Goal: Task Accomplishment & Management: Use online tool/utility

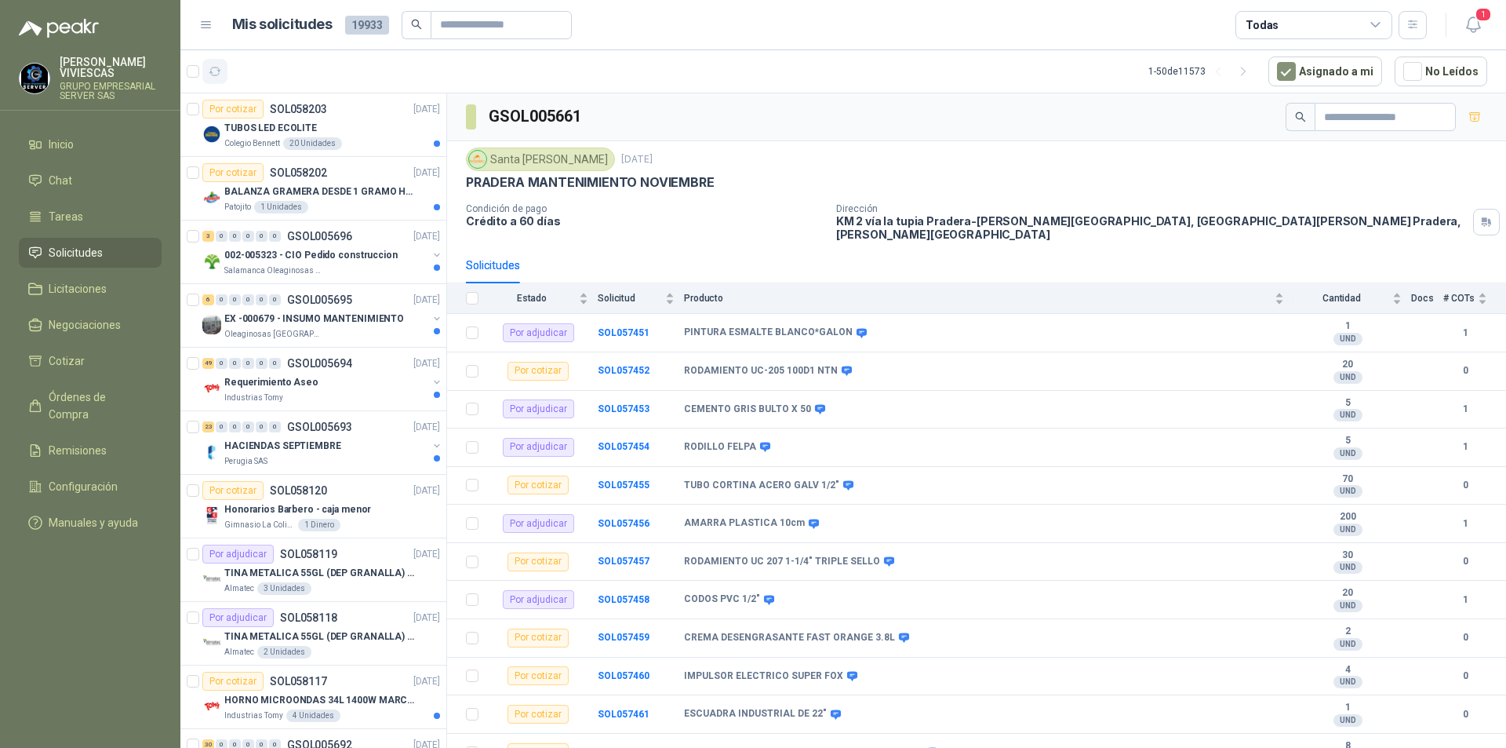
click at [217, 74] on icon "button" at bounding box center [215, 71] width 13 height 13
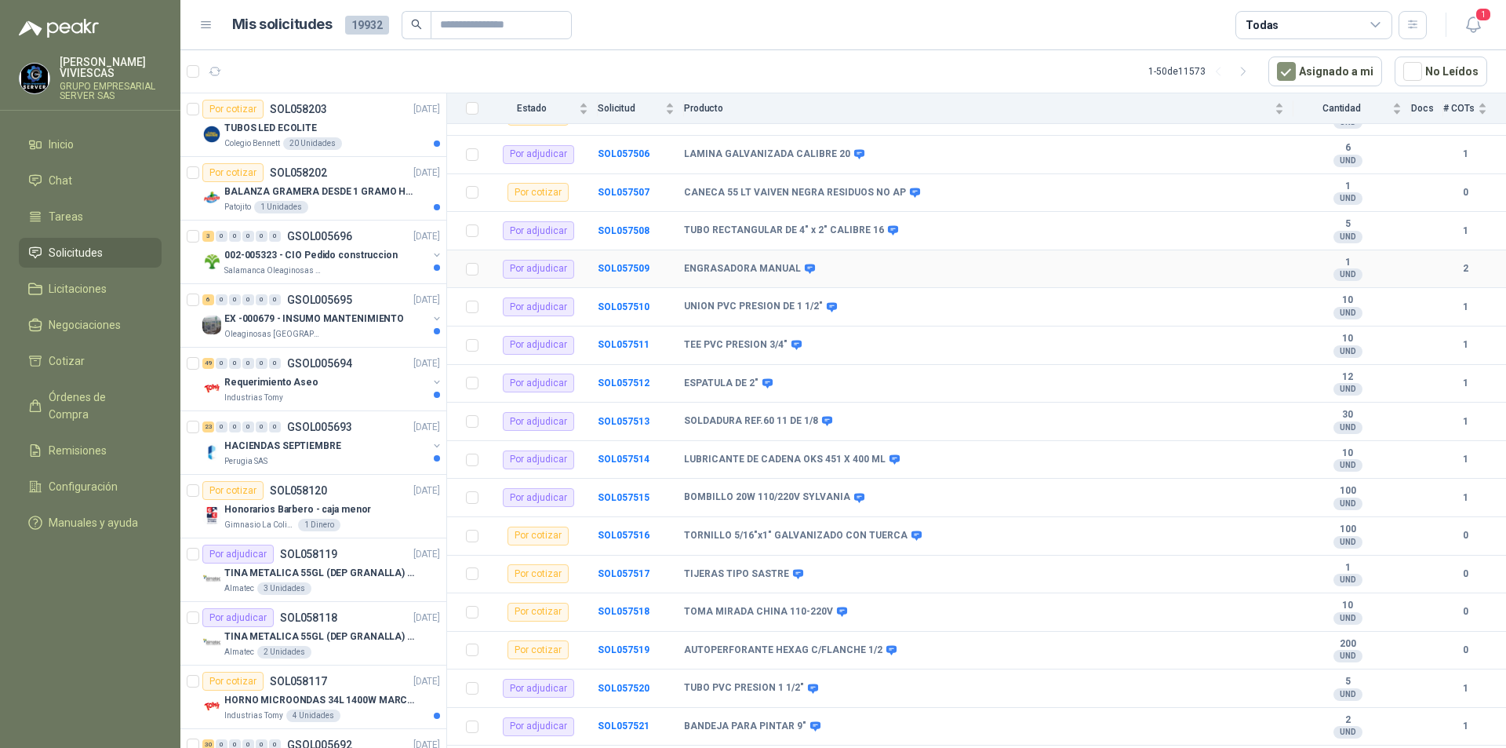
scroll to position [2039, 0]
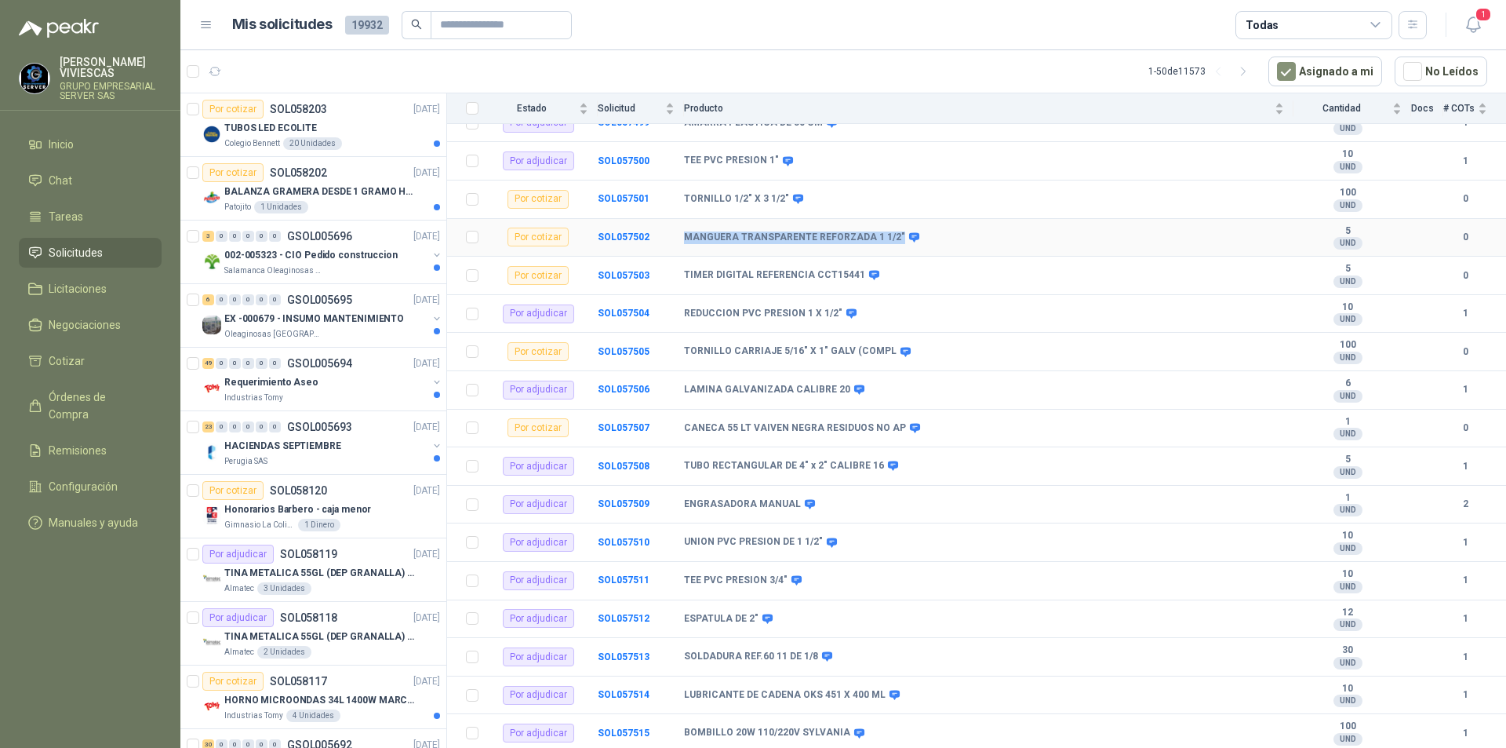
drag, startPoint x: 668, startPoint y: 224, endPoint x: 892, endPoint y: 218, distance: 224.4
click at [892, 219] on tr "Por cotizar SOL057502 MANGUERA TRANSPARENTE REFORZADA 1 1/2" 5 UND  0" at bounding box center [976, 238] width 1059 height 38
copy tr "MANGUERA TRANSPARENTE REFORZADA 1 1/2""
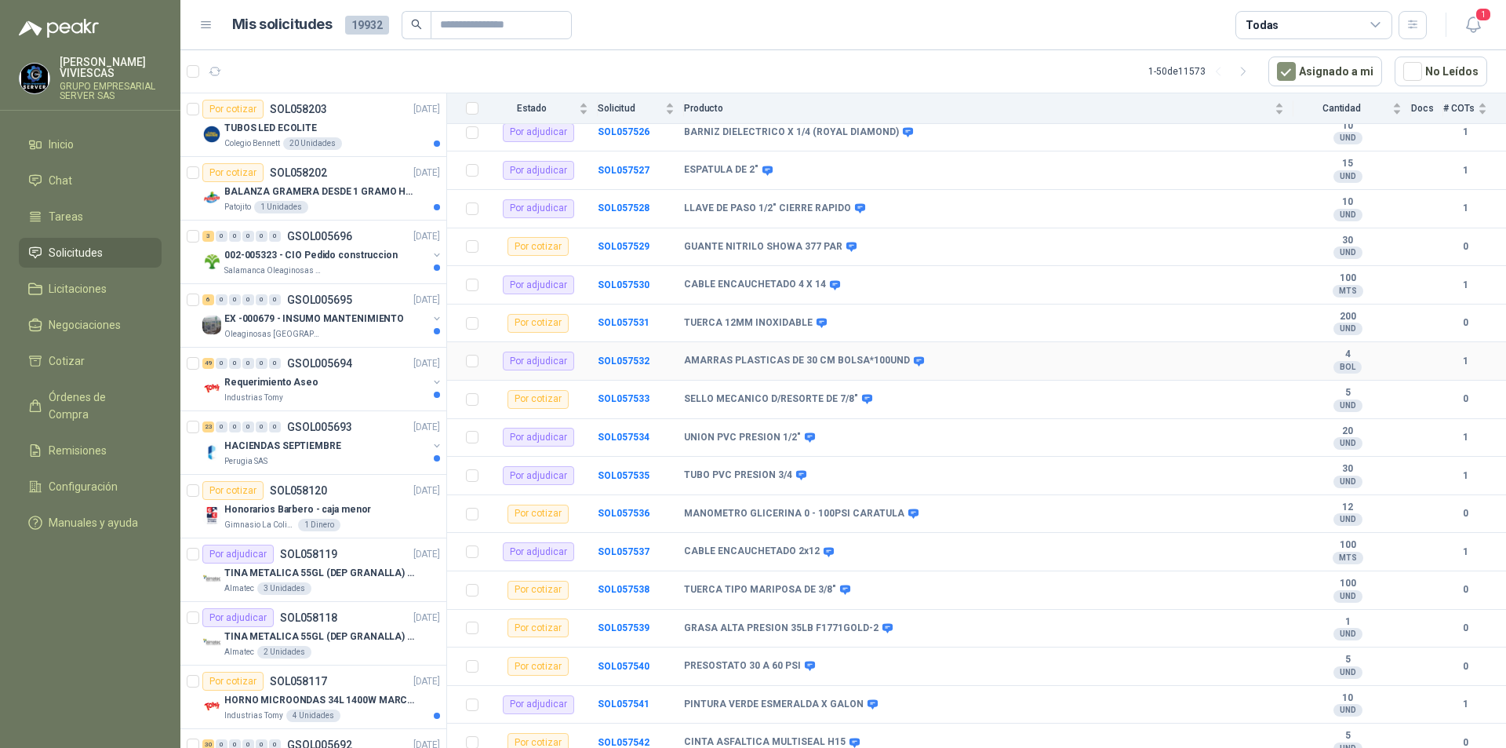
scroll to position [3295, 0]
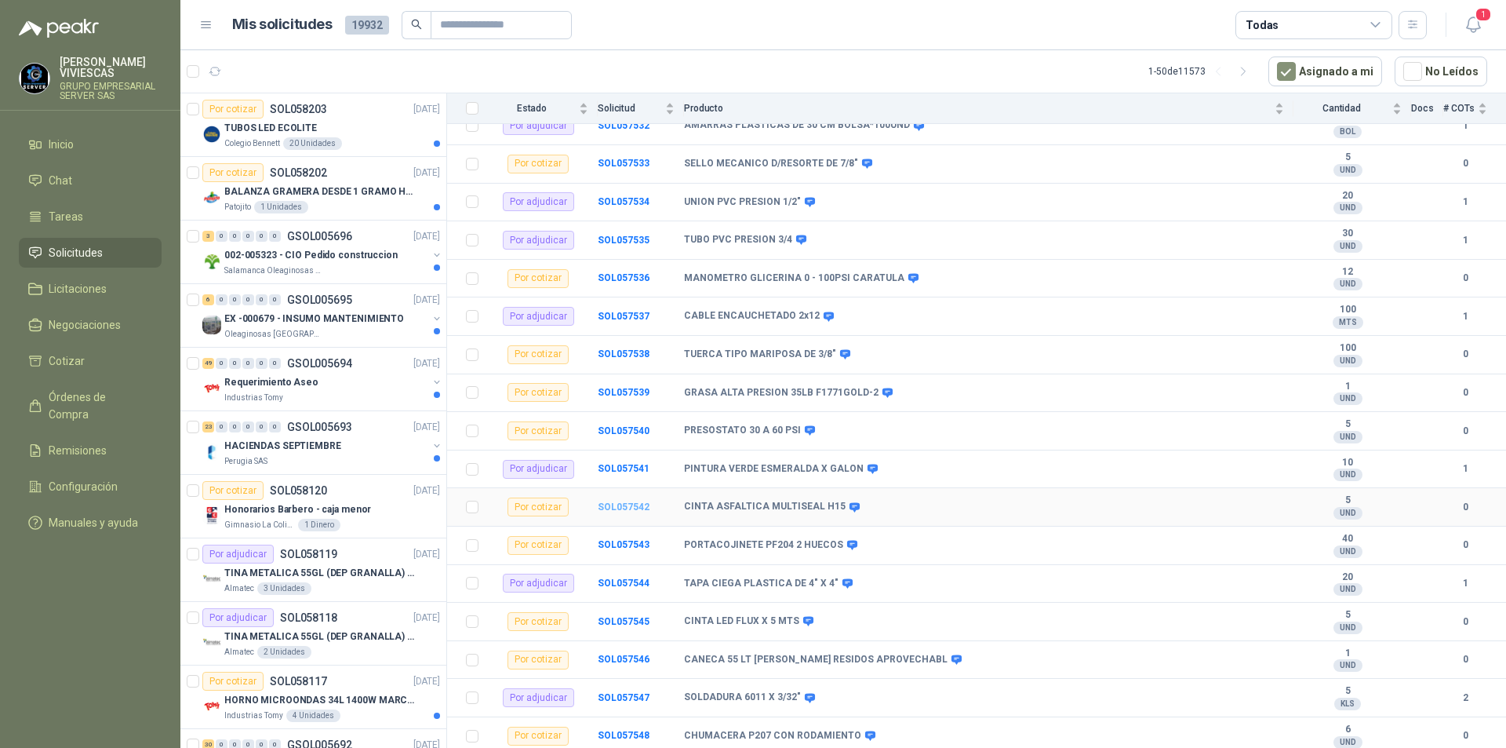
click at [633, 501] on b "SOL057542" at bounding box center [624, 506] width 52 height 11
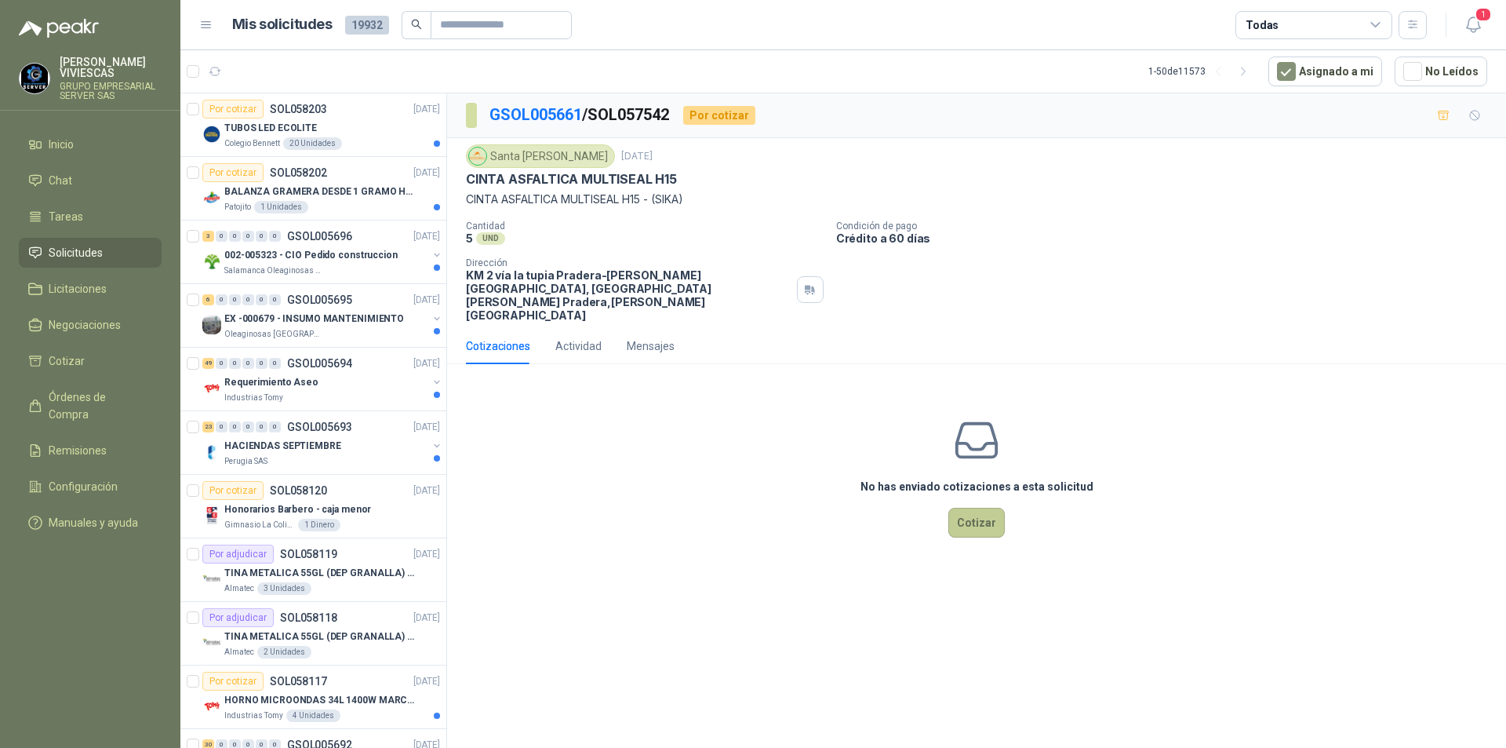
click at [983, 508] on button "Cotizar" at bounding box center [976, 523] width 56 height 30
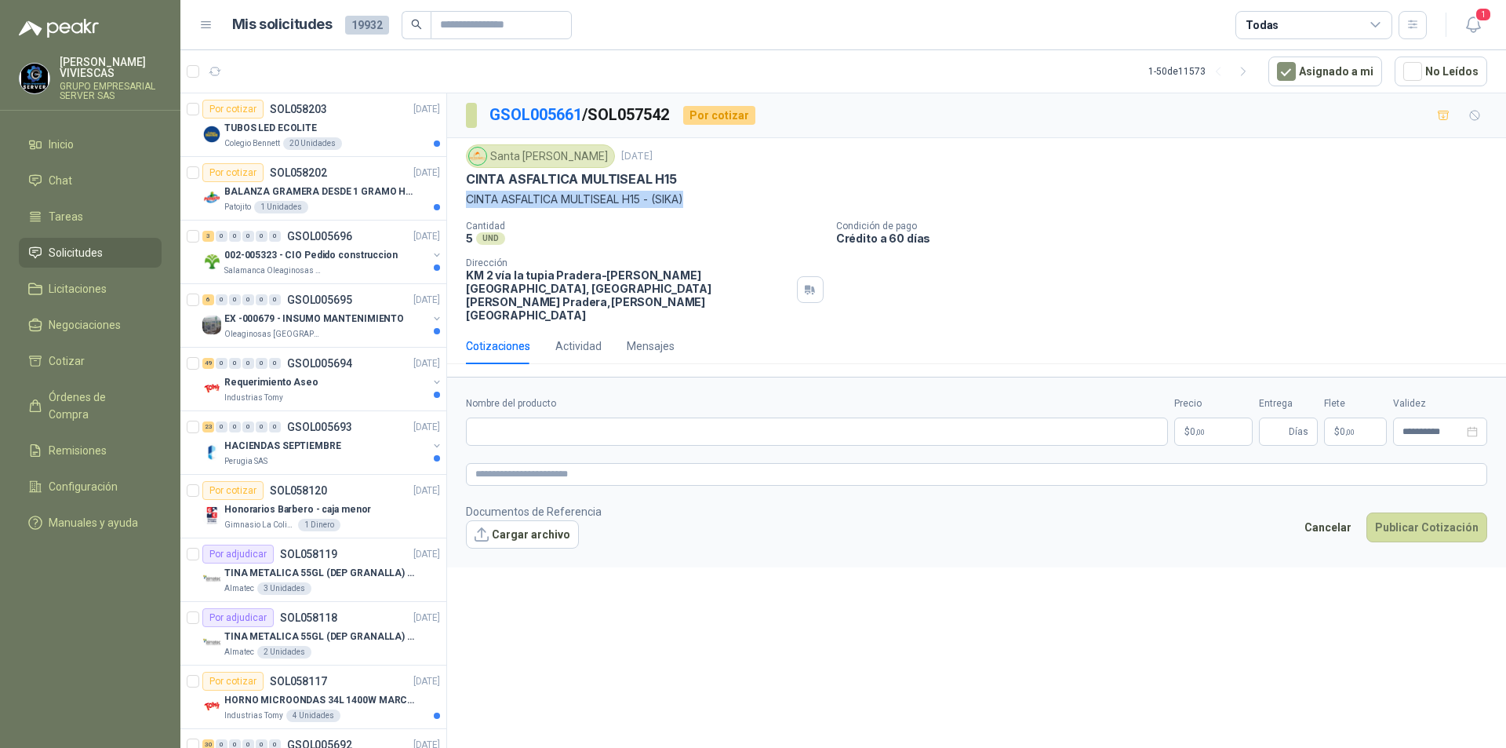
drag, startPoint x: 698, startPoint y: 196, endPoint x: 465, endPoint y: 201, distance: 233.0
click at [465, 201] on div "Santa [PERSON_NAME] [DATE] CINTA ASFALTICA MULTISEAL H15 CINTA ASFALTICA MULTIS…" at bounding box center [976, 233] width 1059 height 190
copy p "CINTA ASFALTICA MULTISEAL H15 - (SIKA)"
paste input "**********"
type input "**********"
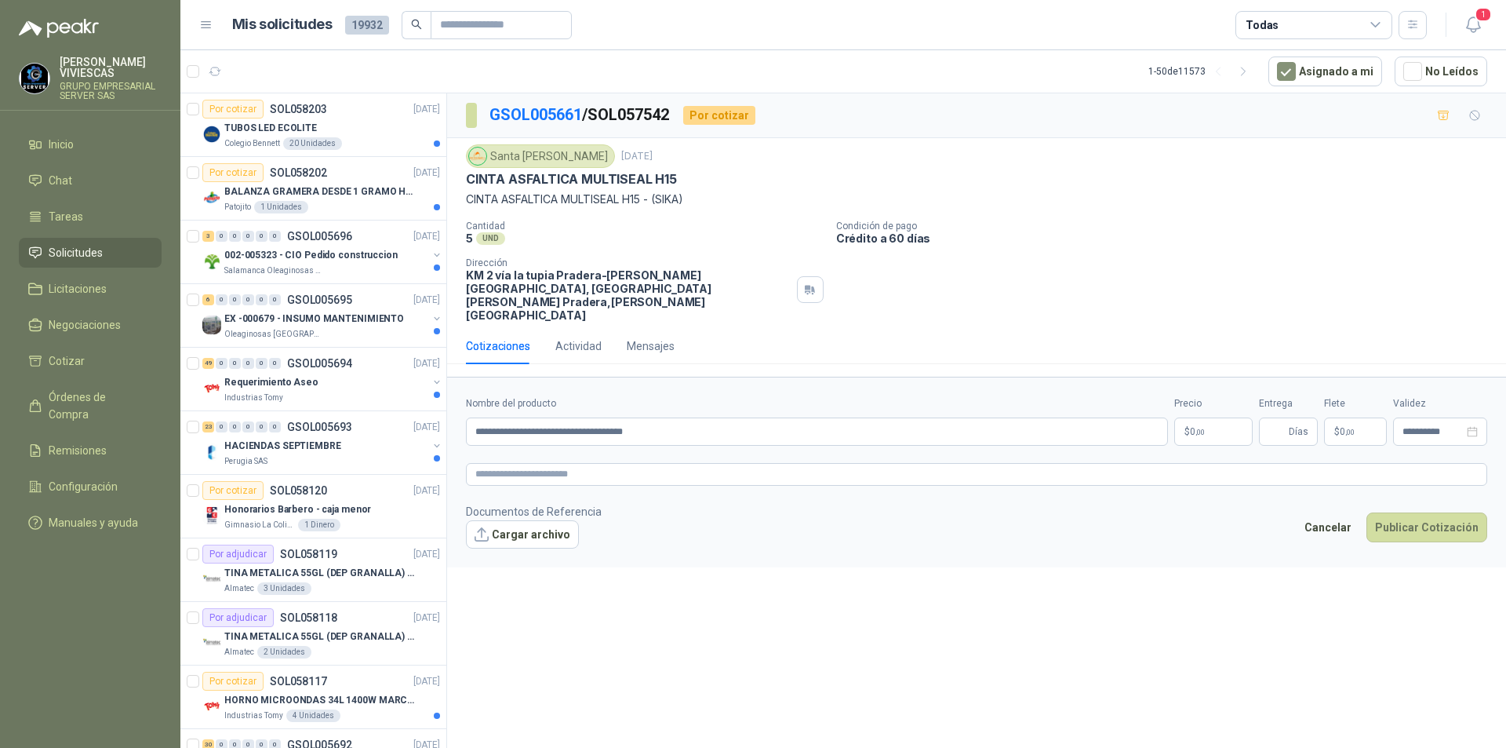
click at [1209, 417] on p "$ 0 ,00" at bounding box center [1213, 431] width 78 height 28
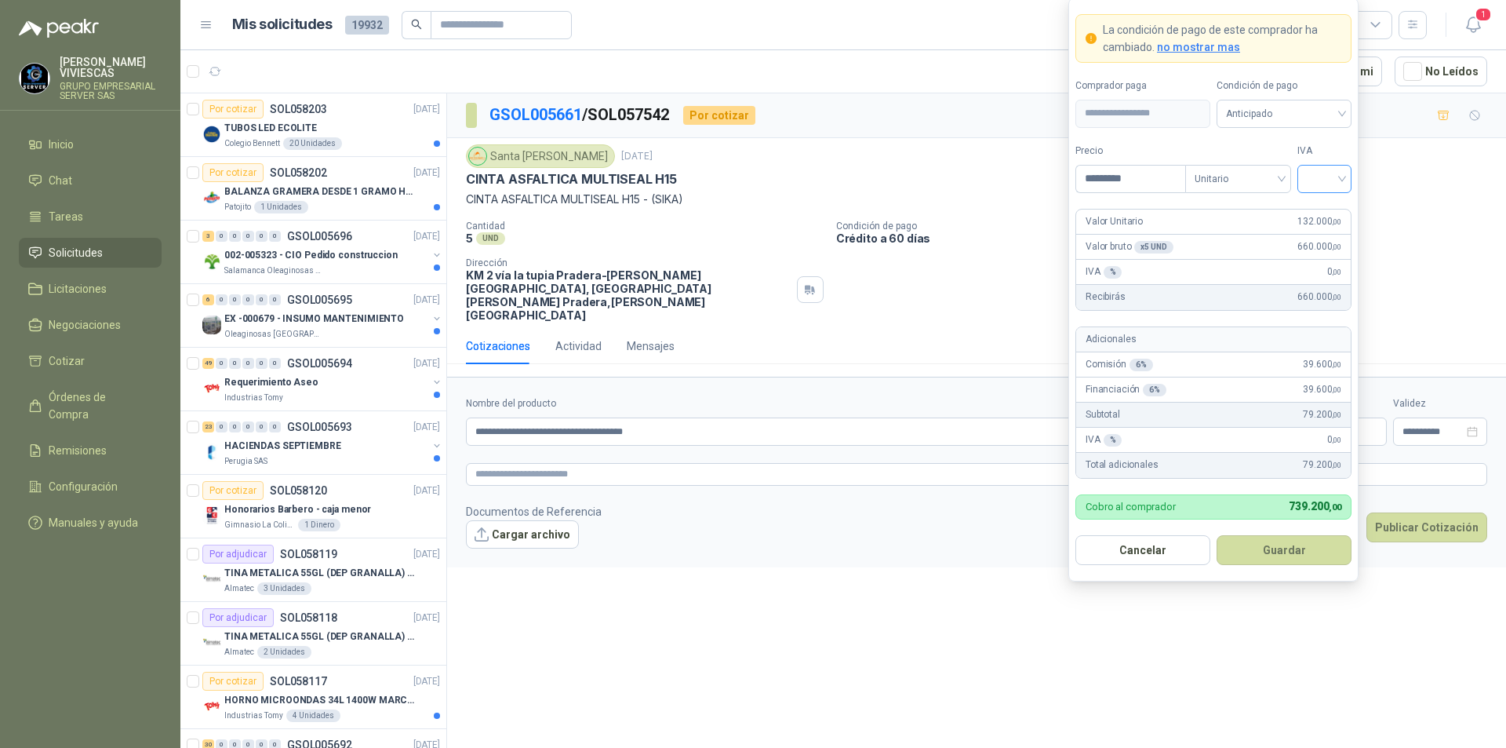
click at [1344, 170] on div at bounding box center [1324, 179] width 54 height 28
type input "*********"
click at [1331, 206] on div "19%" at bounding box center [1324, 210] width 29 height 17
click at [1324, 115] on span "Anticipado" at bounding box center [1284, 114] width 116 height 24
click at [1286, 191] on div "Crédito a 60 días" at bounding box center [1284, 195] width 110 height 17
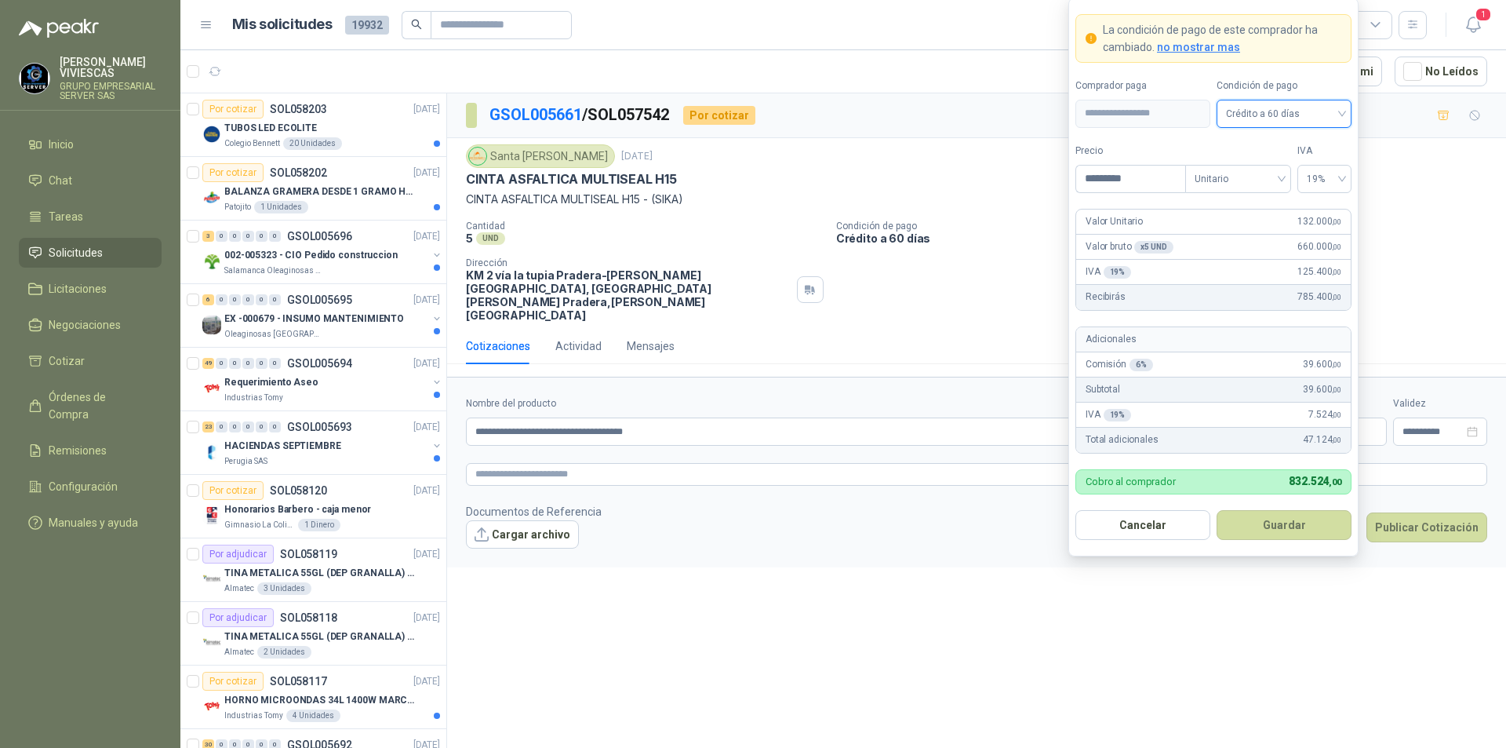
click at [1288, 533] on button "Guardar" at bounding box center [1284, 525] width 135 height 30
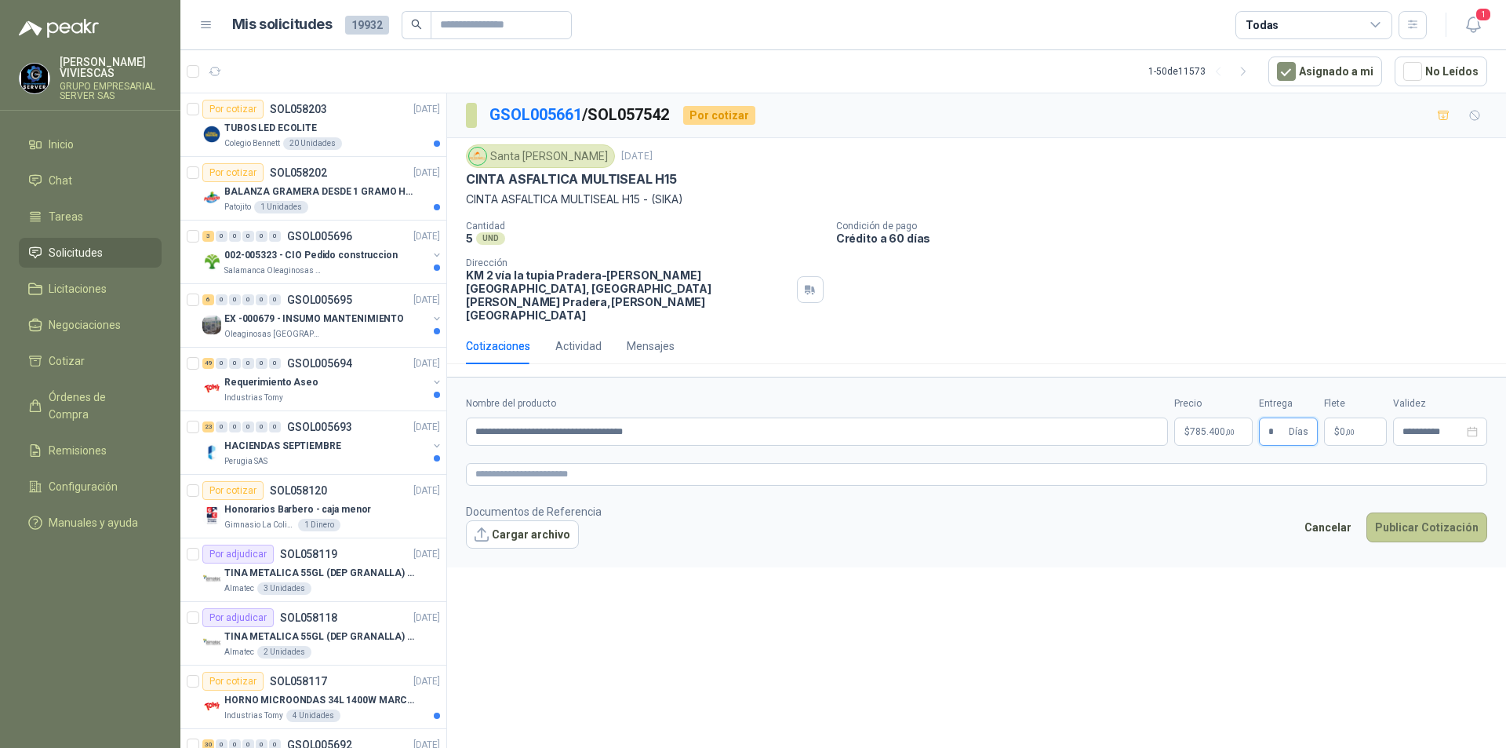
type input "*"
click at [1428, 512] on button "Publicar Cotización" at bounding box center [1426, 527] width 121 height 30
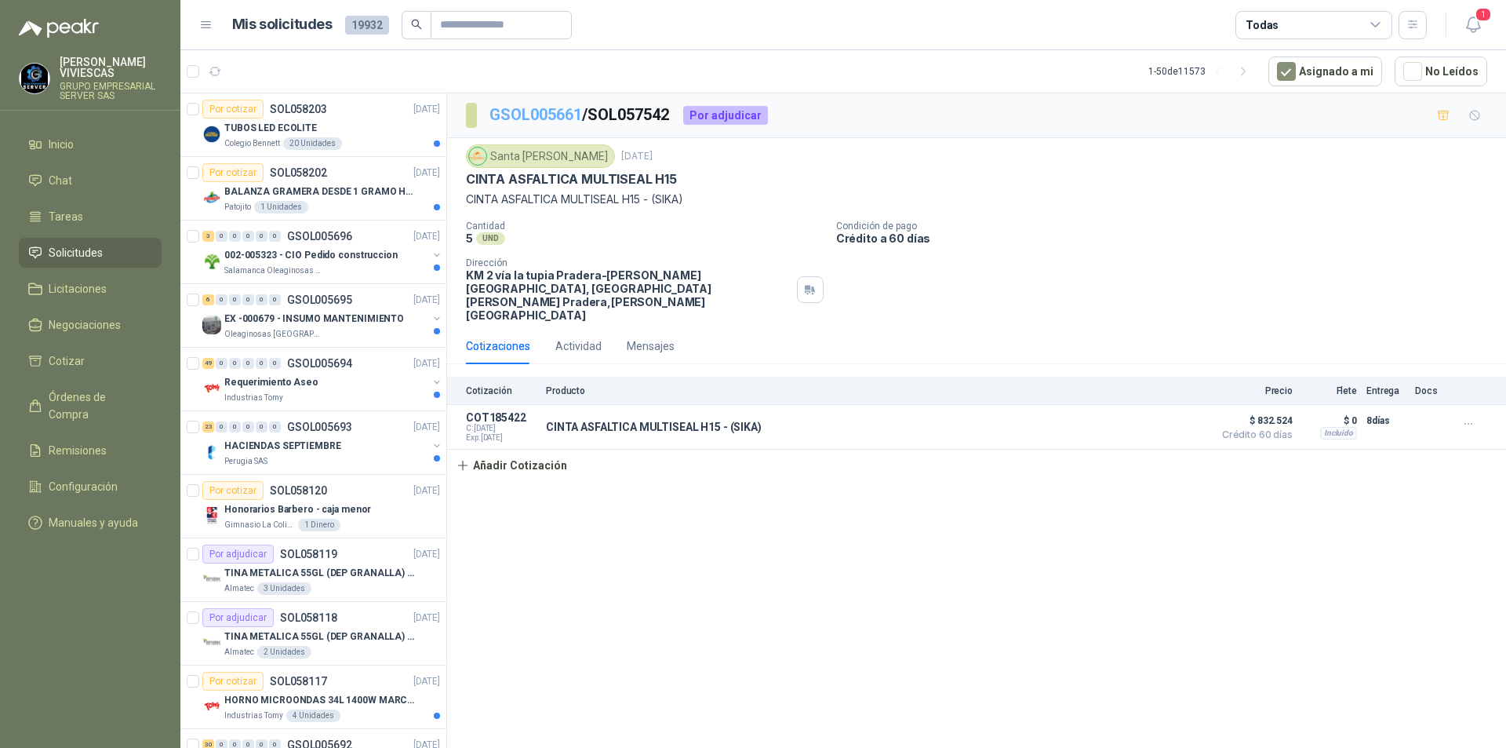
click at [522, 113] on link "GSOL005661" at bounding box center [535, 114] width 93 height 19
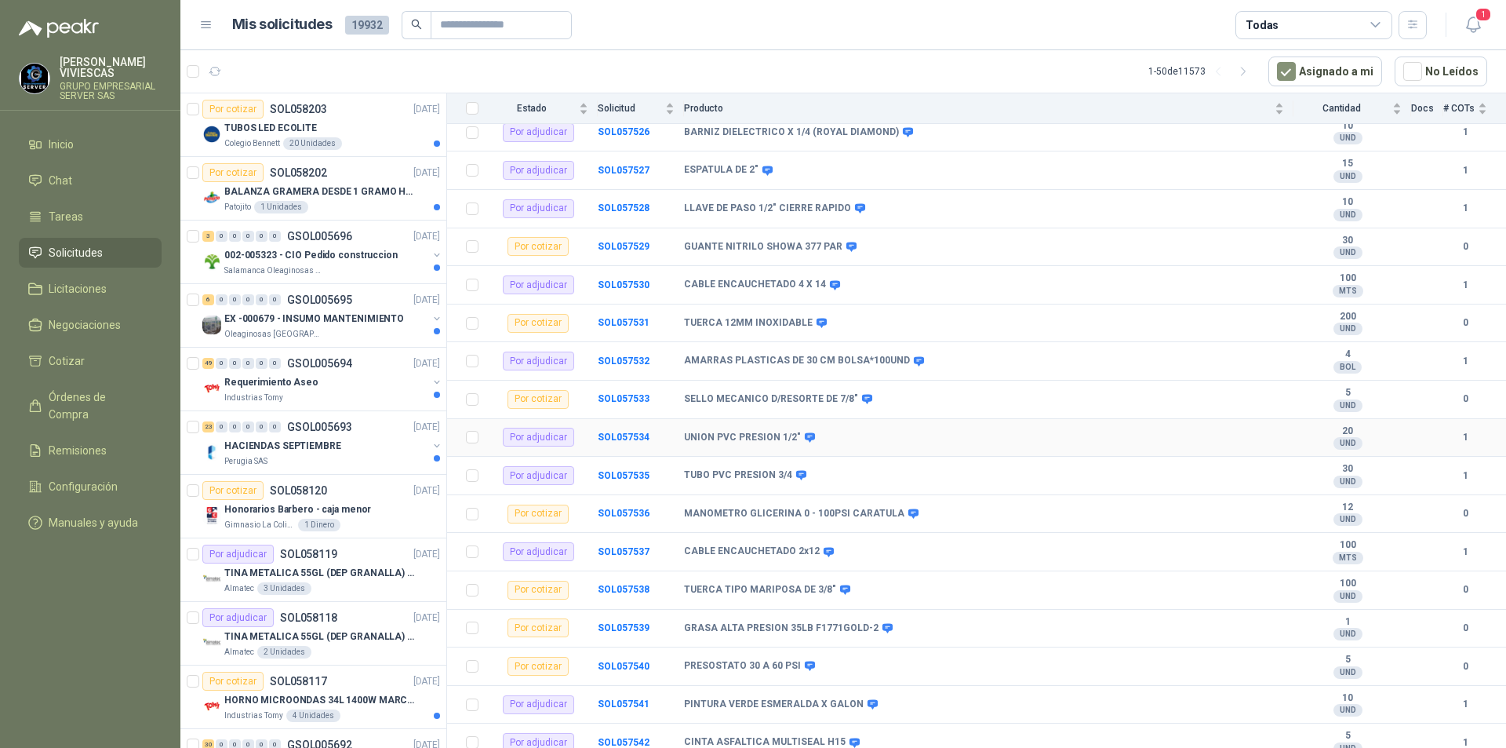
scroll to position [3373, 0]
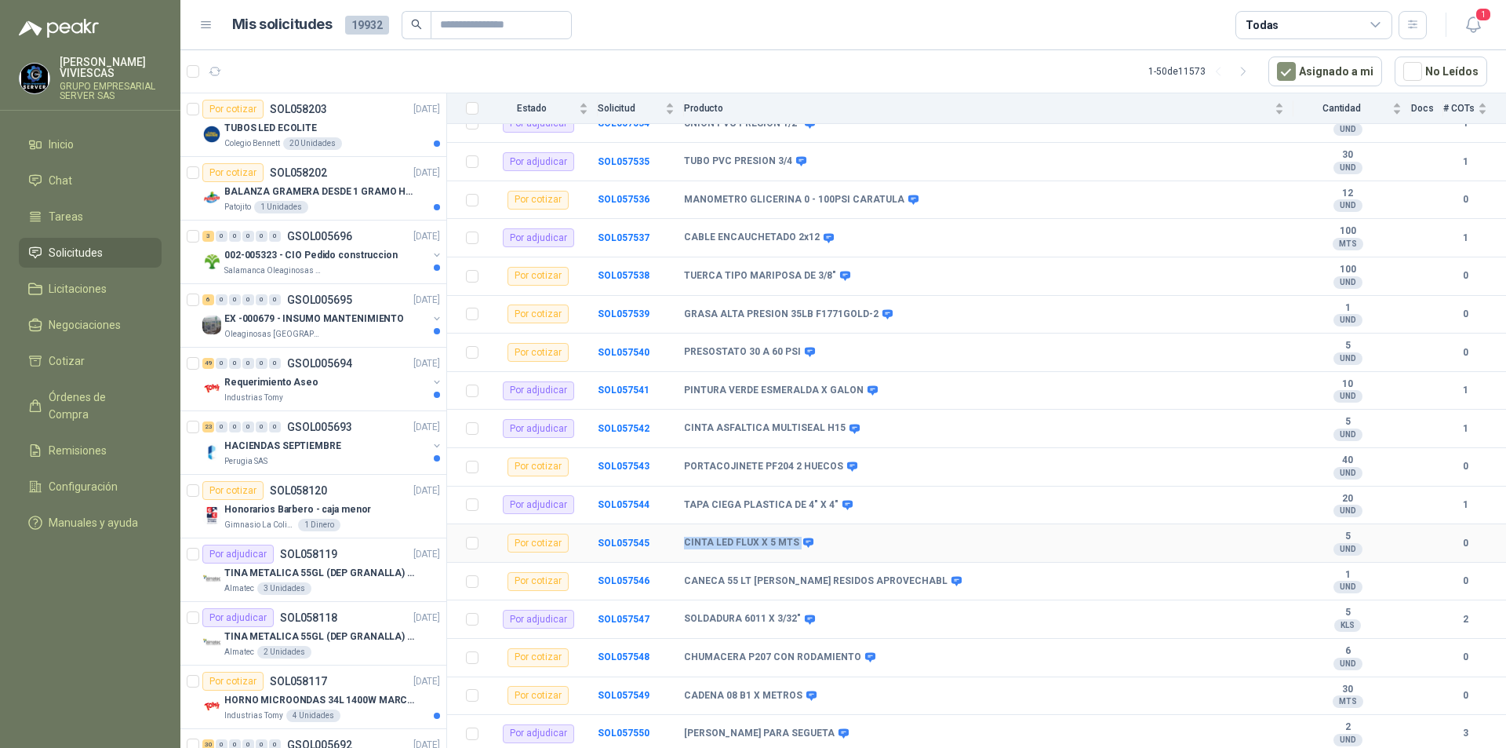
drag, startPoint x: 677, startPoint y: 532, endPoint x: 793, endPoint y: 535, distance: 116.1
click at [793, 535] on tr "Por cotizar SOL057545 CINTA LED FLUX X 5 MTS 5 UND  0" at bounding box center [976, 543] width 1059 height 38
copy tr "CINTA LED FLUX X 5 MTS"
